Goal: Navigation & Orientation: Find specific page/section

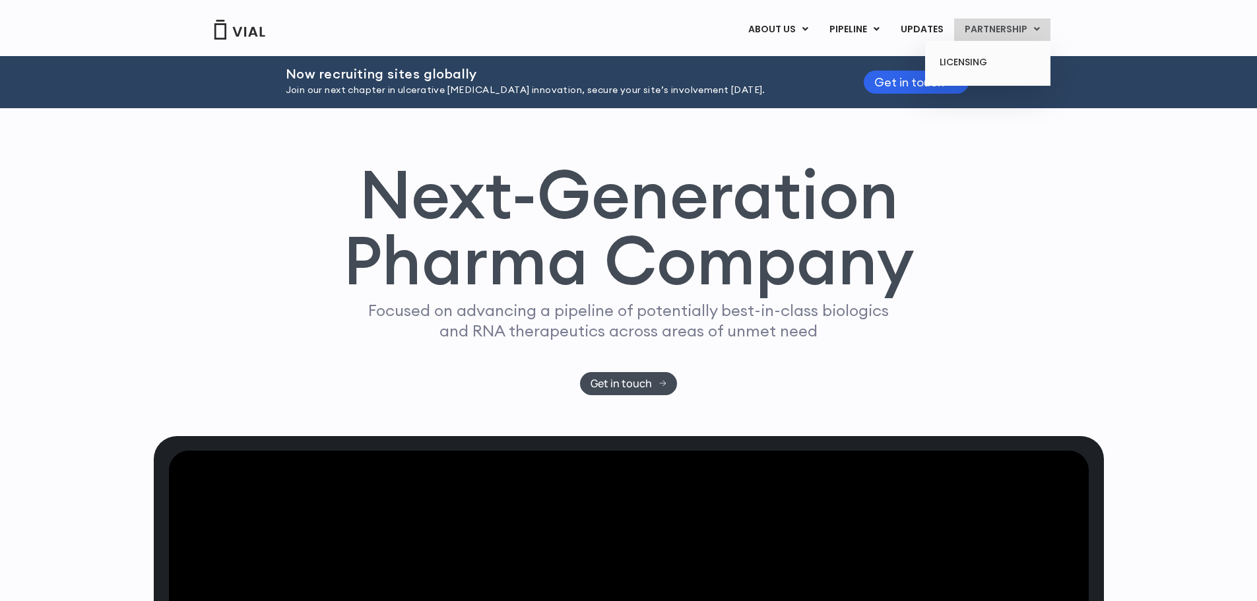
click at [979, 36] on link "PARTNERSHIP" at bounding box center [1002, 29] width 96 height 22
click at [971, 59] on link "LICENSING" at bounding box center [987, 62] width 115 height 21
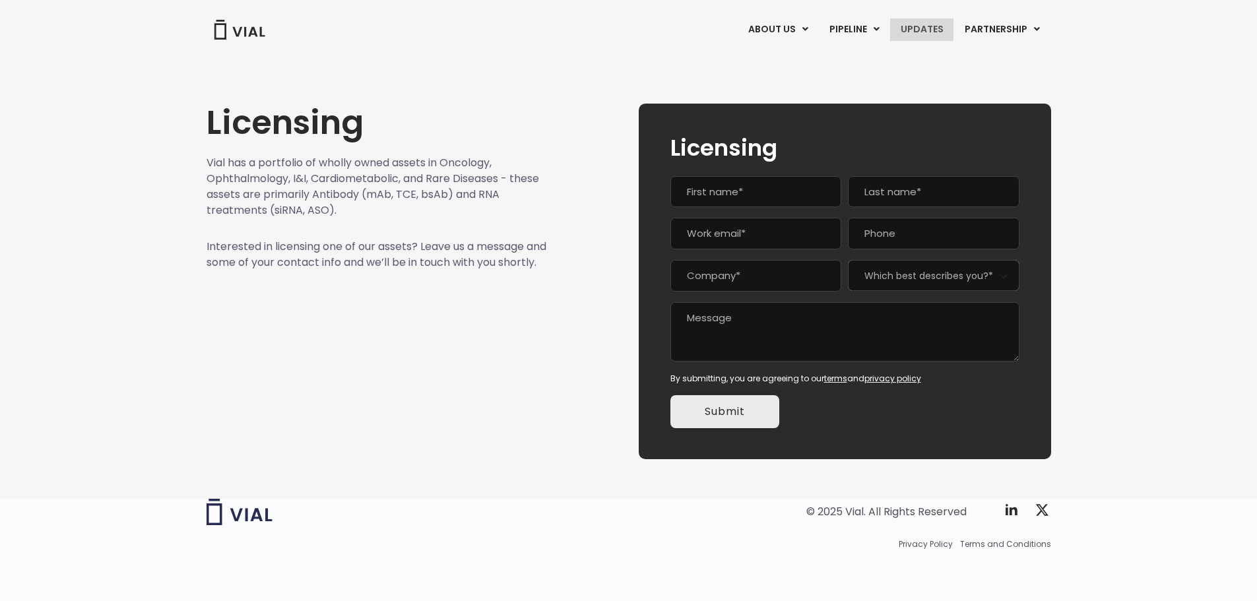
click at [928, 24] on link "UPDATES" at bounding box center [921, 29] width 63 height 22
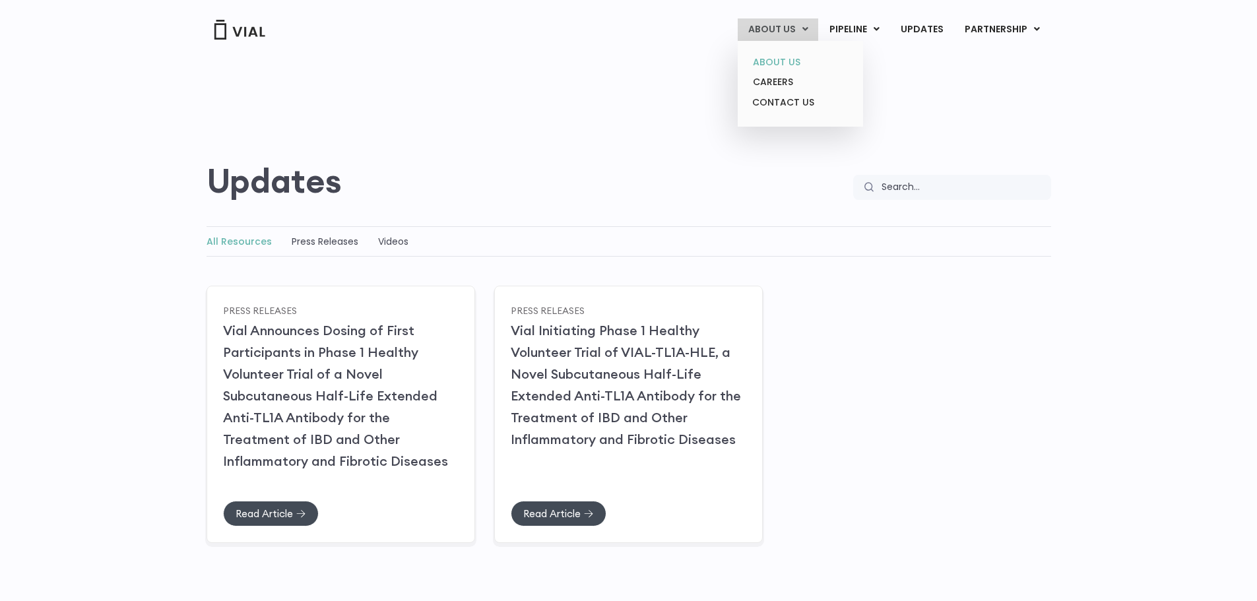
click at [779, 62] on link "ABOUT US" at bounding box center [799, 62] width 115 height 20
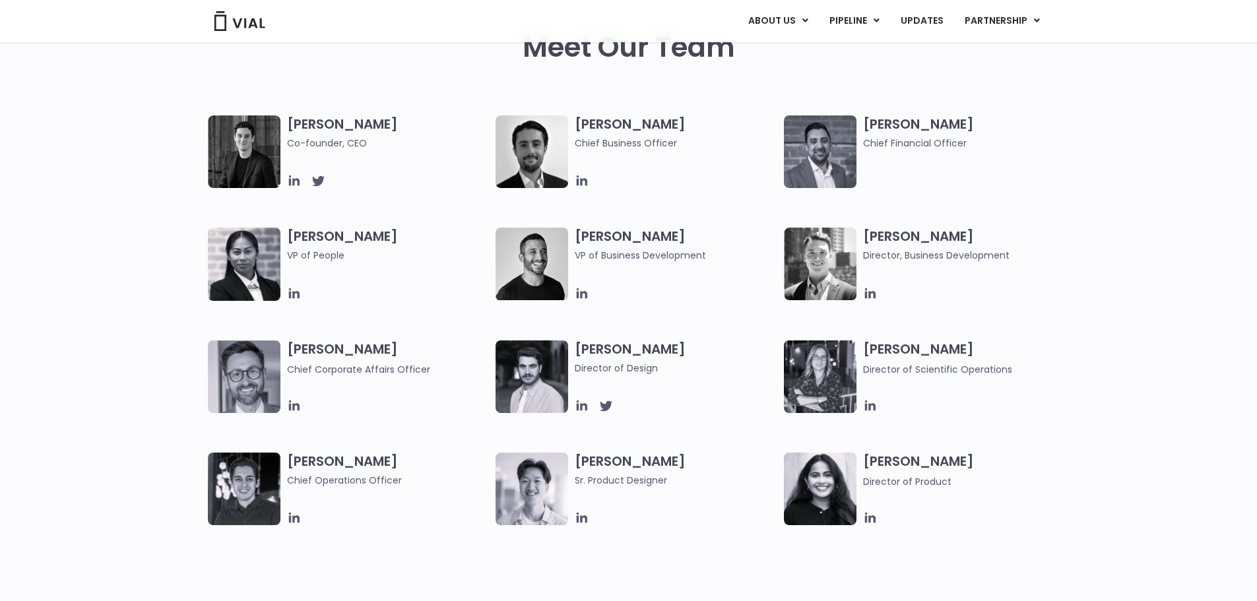
scroll to position [660, 0]
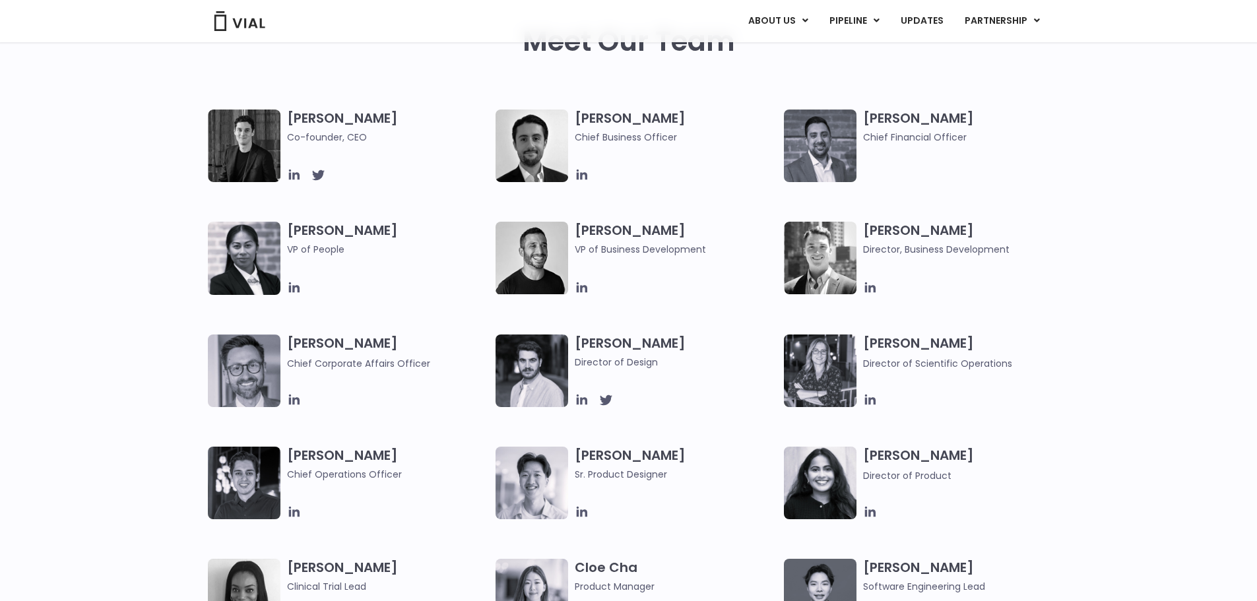
click at [234, 152] on img at bounding box center [244, 146] width 73 height 73
drag, startPoint x: 381, startPoint y: 118, endPoint x: 290, endPoint y: 117, distance: 91.7
click at [290, 117] on h3 "Simon Burns Co-founder, CEO" at bounding box center [388, 127] width 203 height 35
copy h3 "Simon Burns"
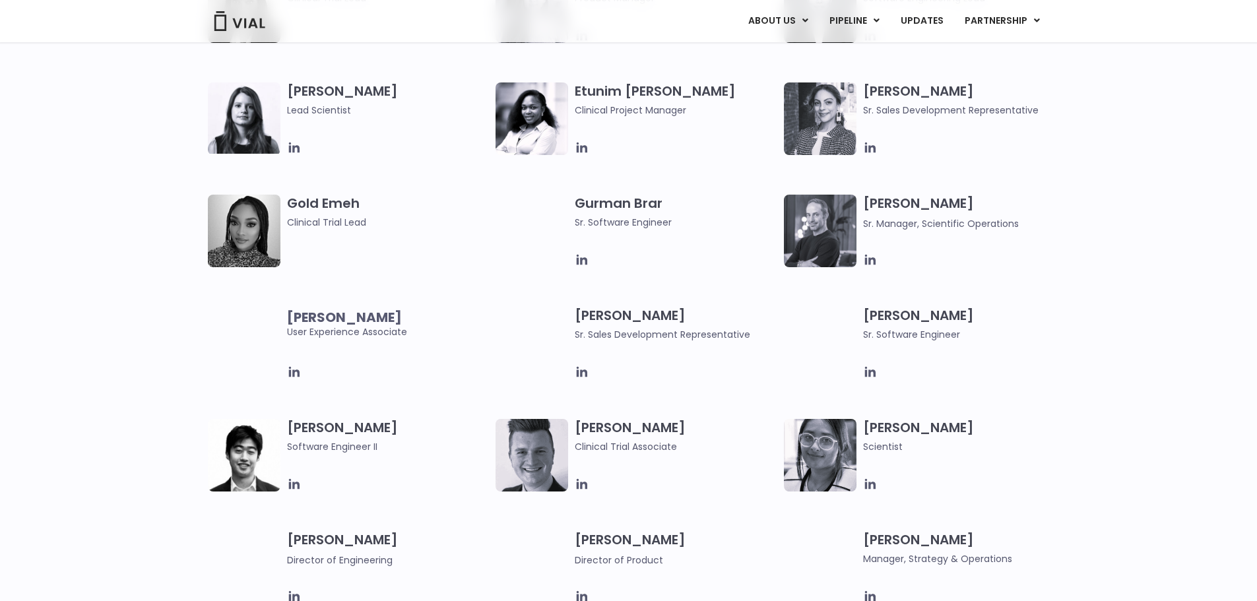
scroll to position [1254, 0]
